Goal: Information Seeking & Learning: Understand process/instructions

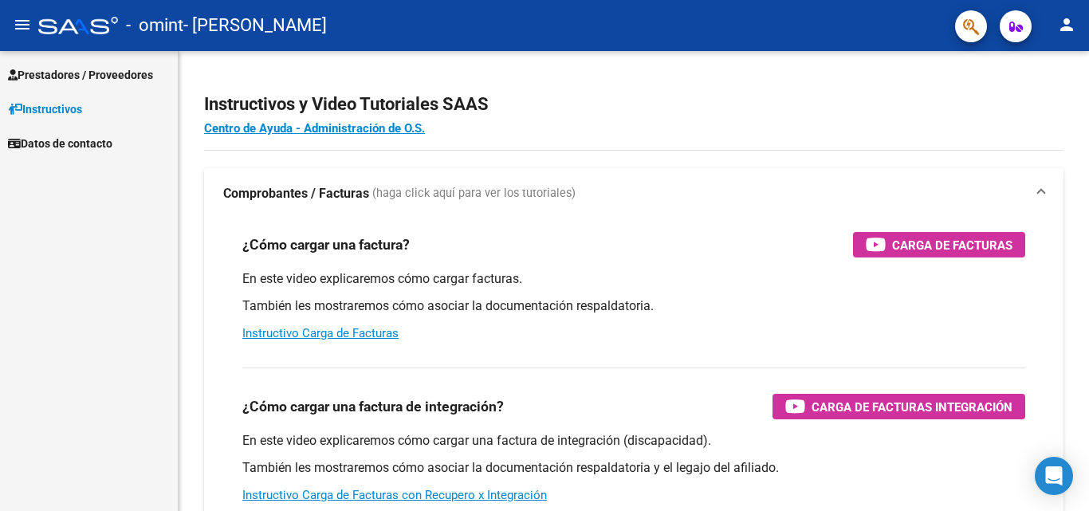
click at [71, 75] on span "Prestadores / Proveedores" at bounding box center [80, 75] width 145 height 18
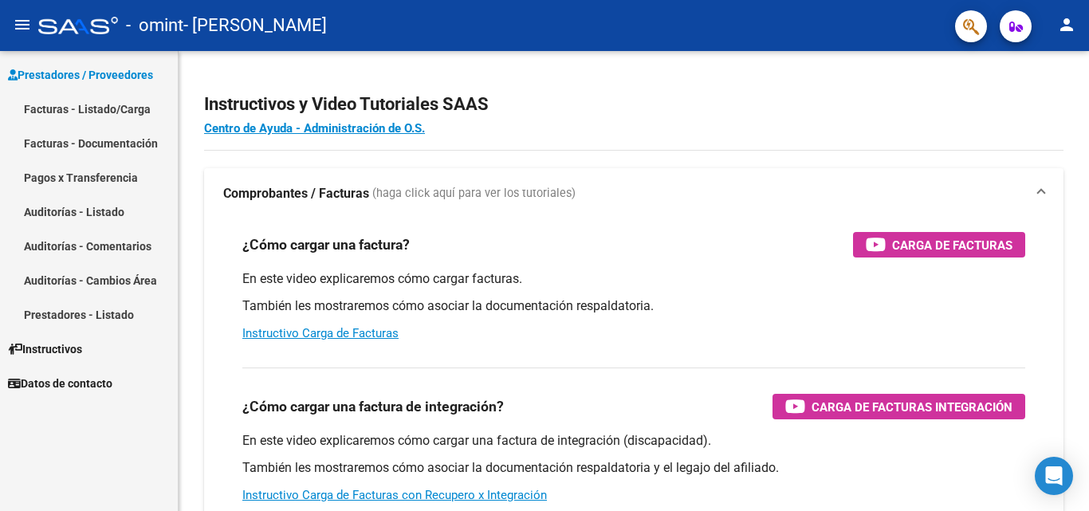
click at [69, 109] on link "Facturas - Listado/Carga" at bounding box center [89, 109] width 178 height 34
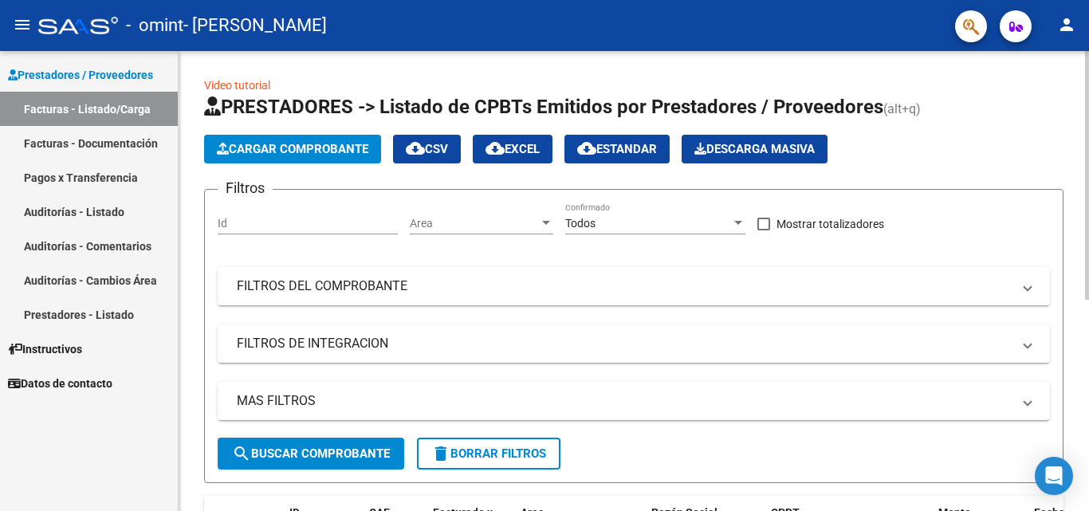
click at [1083, 497] on div "Video tutorial PRESTADORES -> Listado de CPBTs Emitidos por Prestadores / Prove…" at bounding box center [634, 470] width 911 height 839
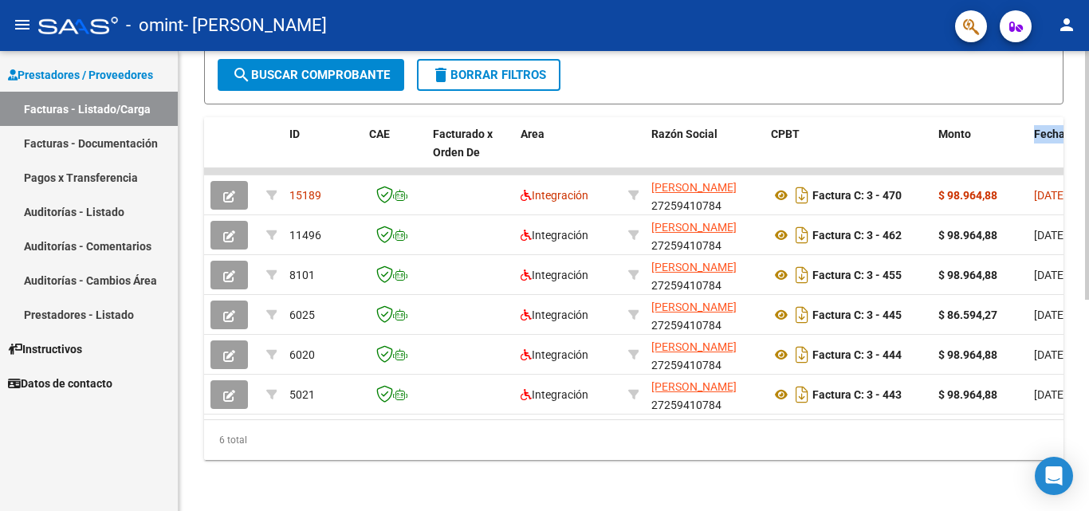
click at [1089, 504] on div at bounding box center [1087, 281] width 4 height 460
click at [1089, 504] on div at bounding box center [1087, 386] width 4 height 249
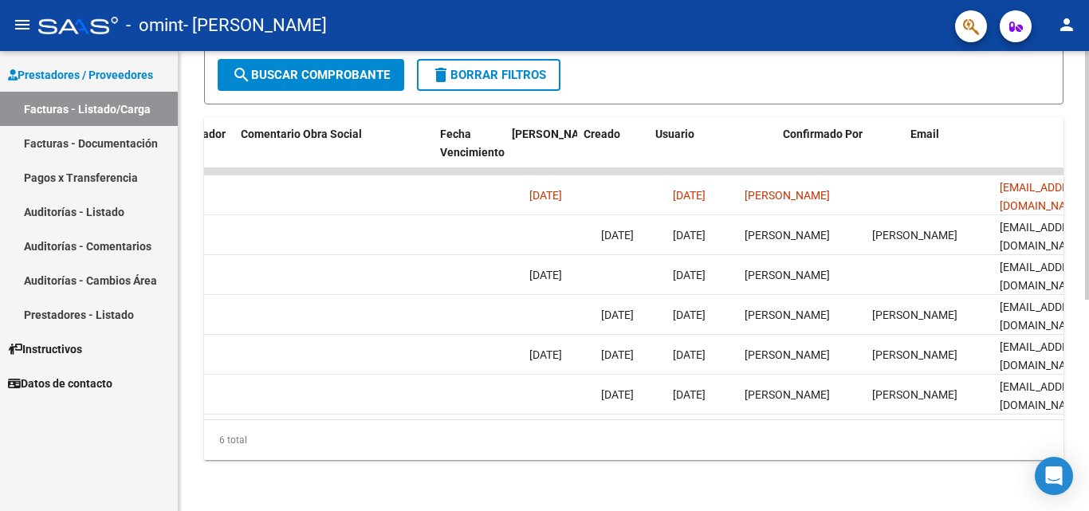
scroll to position [0, 2503]
